Goal: Task Accomplishment & Management: Use online tool/utility

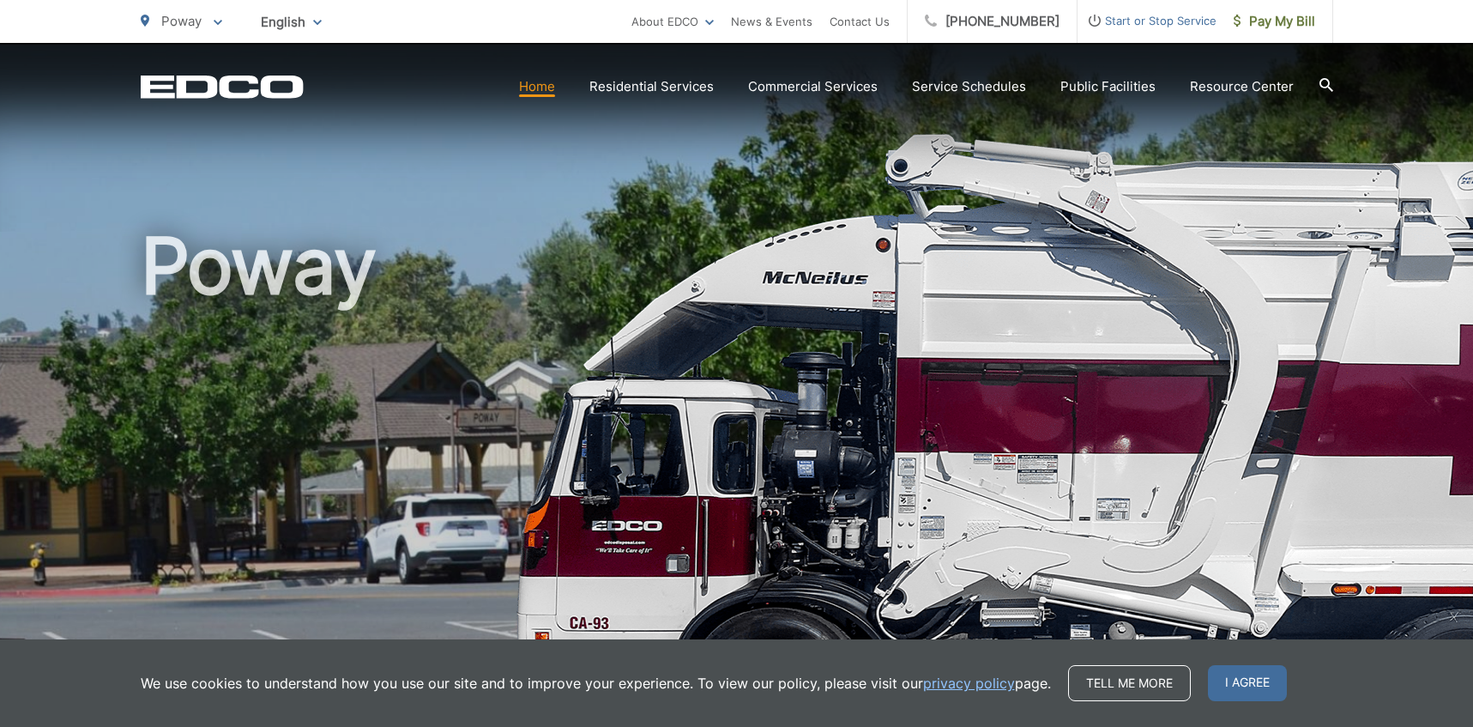
click at [190, 20] on span "Poway" at bounding box center [181, 21] width 40 height 16
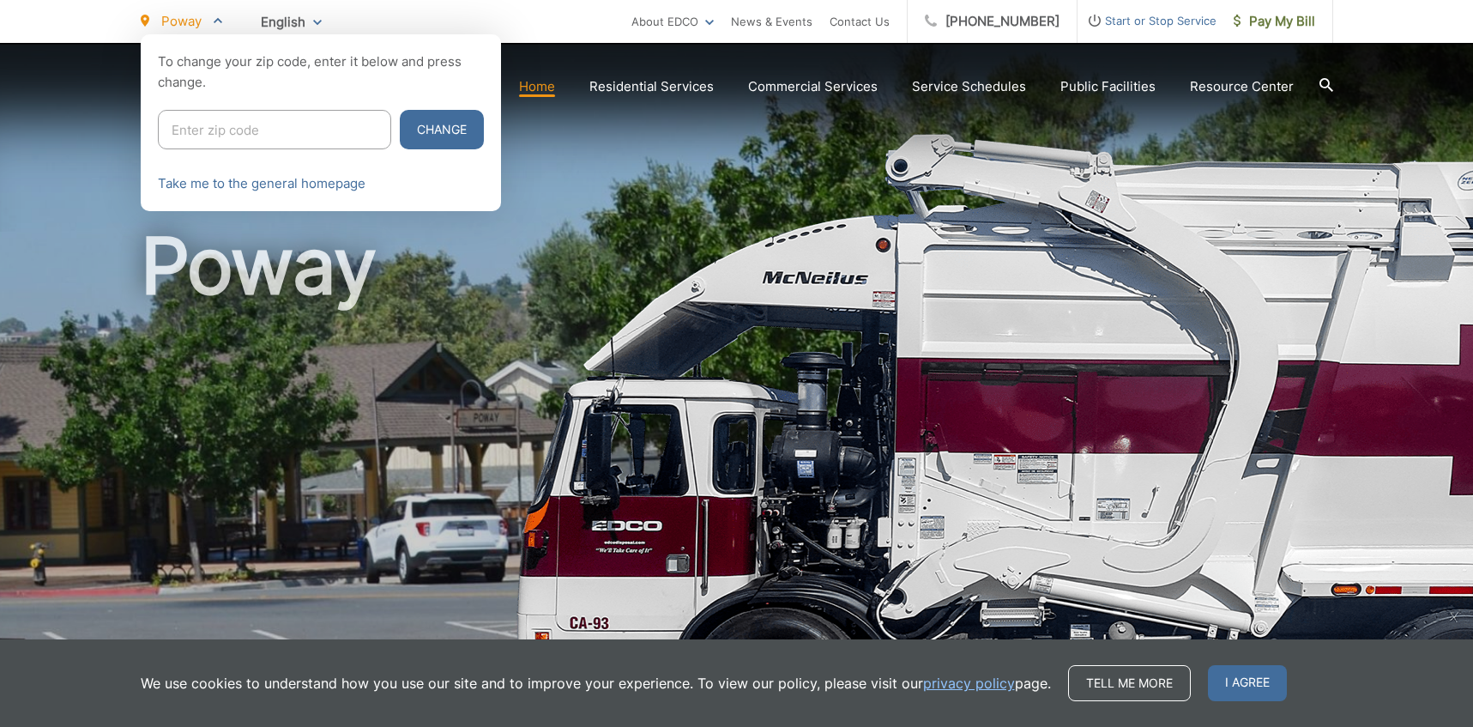
click at [509, 17] on ul "Poway To change your zip code, enter it below and press change. Change Take me …" at bounding box center [386, 21] width 491 height 43
click at [575, 30] on ul "Poway To change your zip code, enter it below and press change. Change Take me …" at bounding box center [386, 21] width 491 height 43
click at [614, 234] on div at bounding box center [736, 397] width 1473 height 727
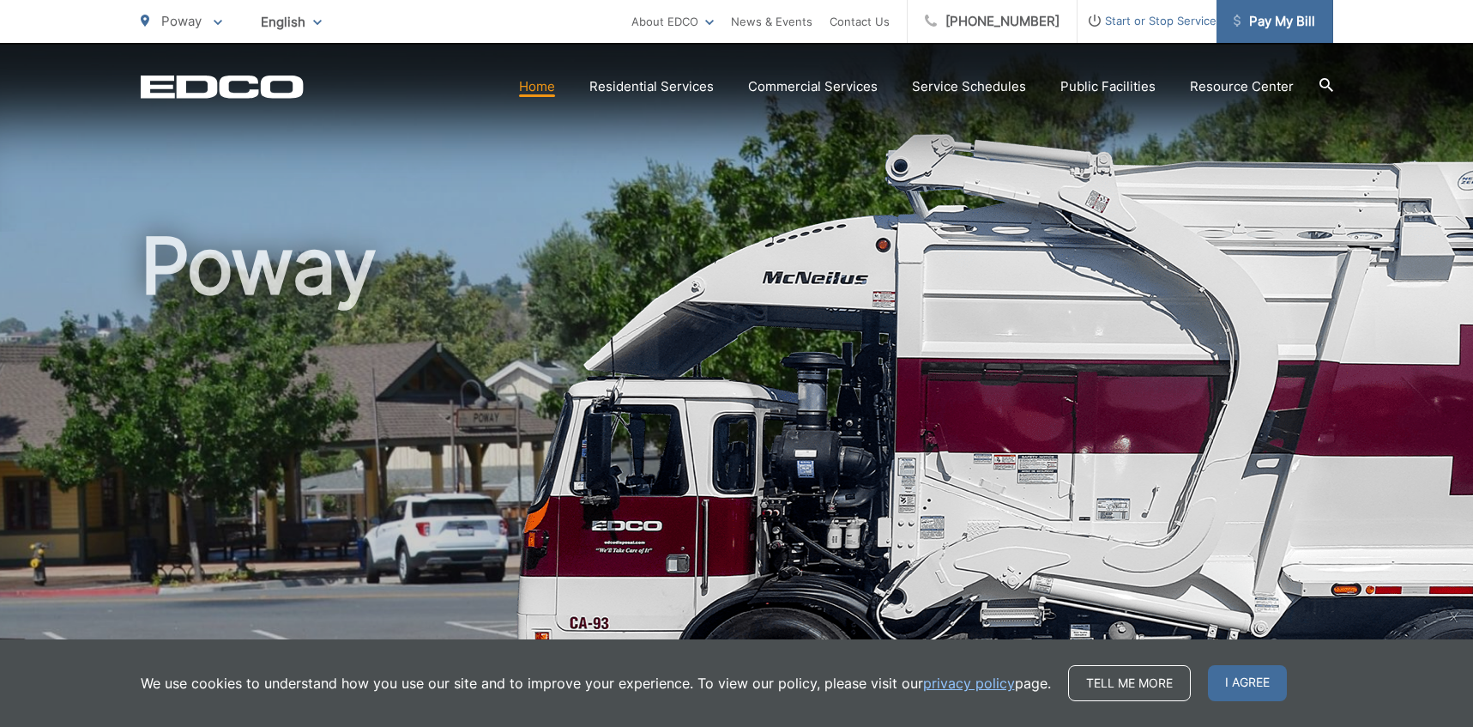
click at [1289, 15] on span "Pay My Bill" at bounding box center [1274, 21] width 81 height 21
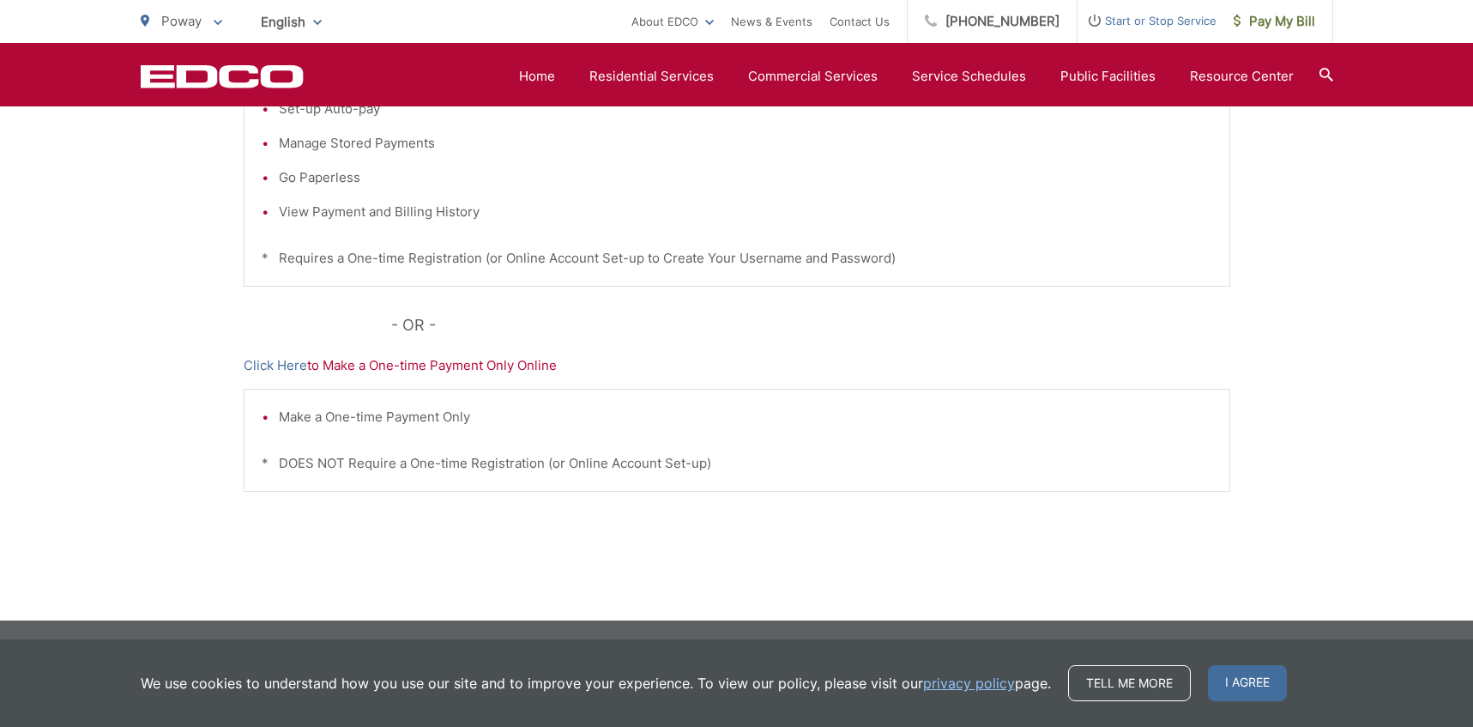
scroll to position [150, 0]
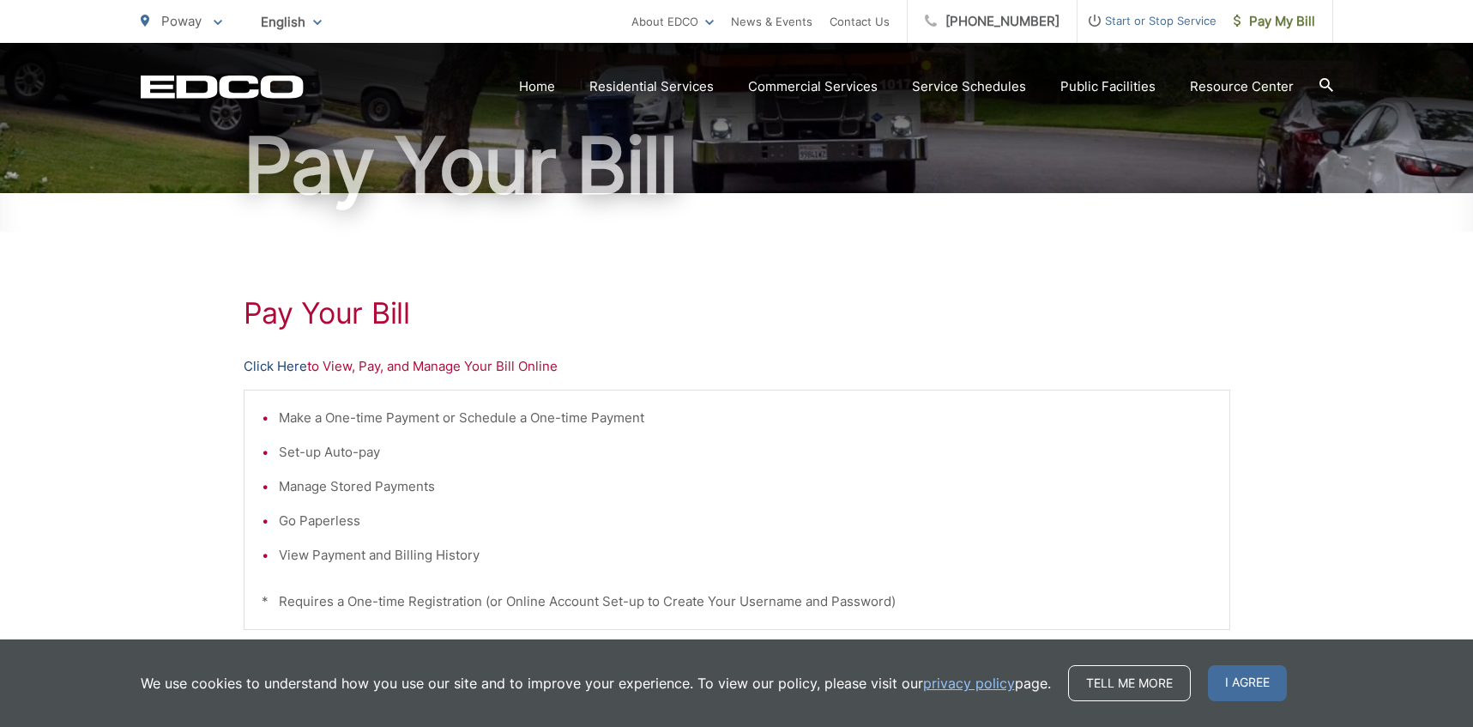
click at [278, 367] on link "Click Here" at bounding box center [275, 366] width 63 height 21
